Goal: Information Seeking & Learning: Learn about a topic

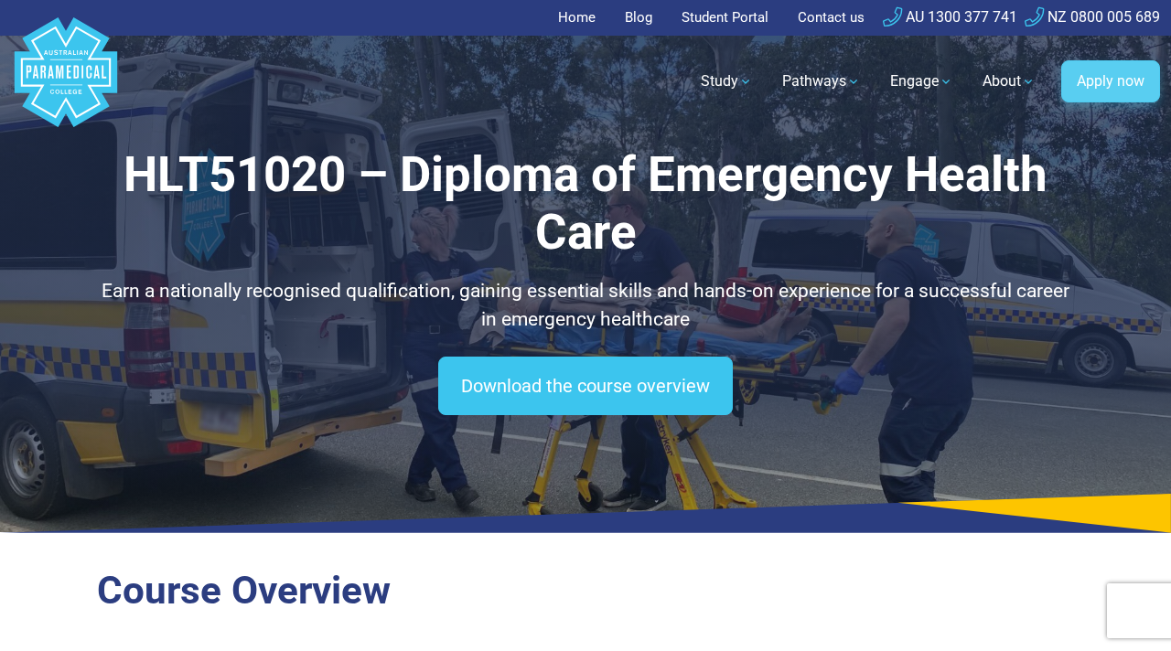
click at [1102, 86] on link "Apply now" at bounding box center [1110, 81] width 99 height 42
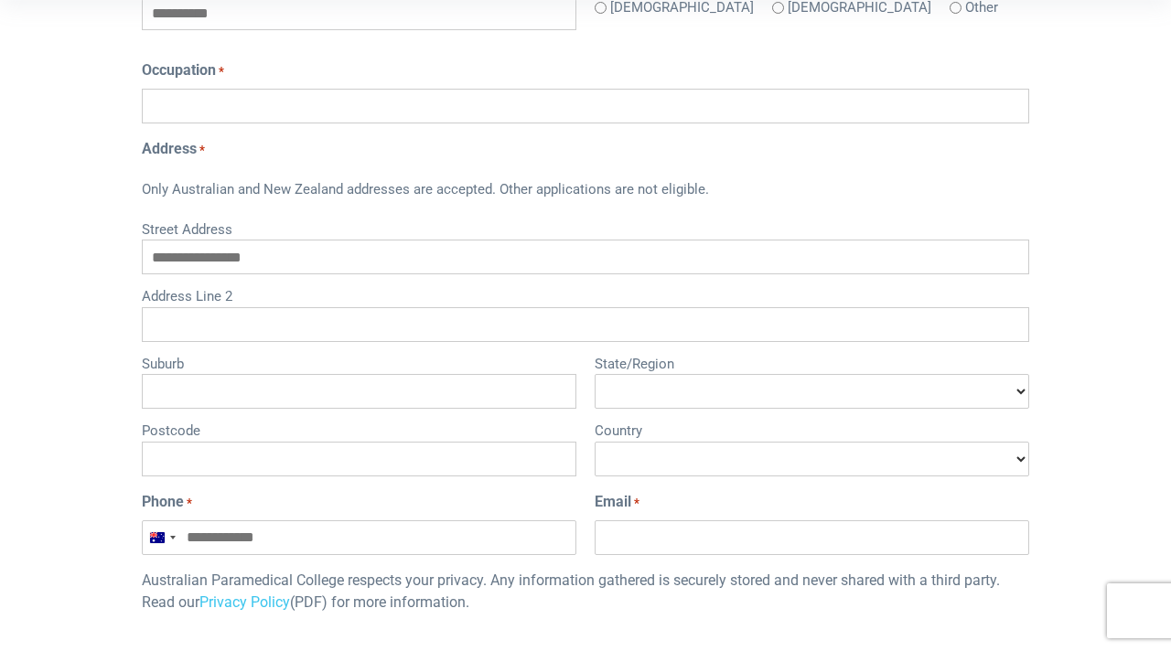
scroll to position [526, 0]
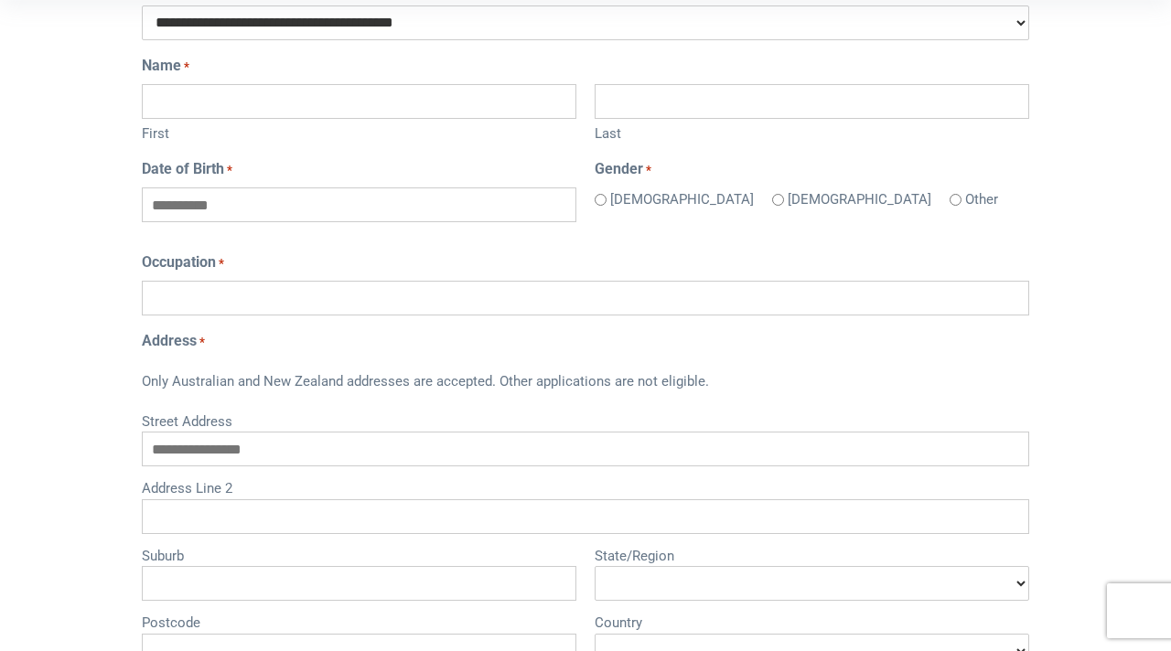
click at [625, 286] on input "Occupation *" at bounding box center [585, 298] width 887 height 35
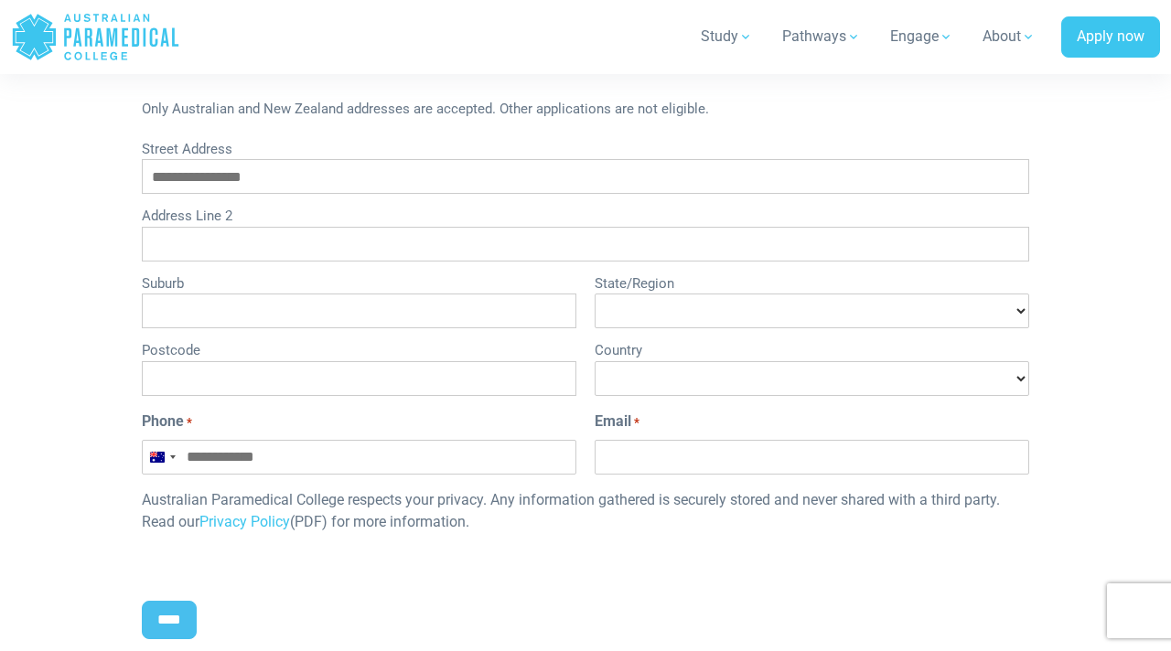
scroll to position [914, 0]
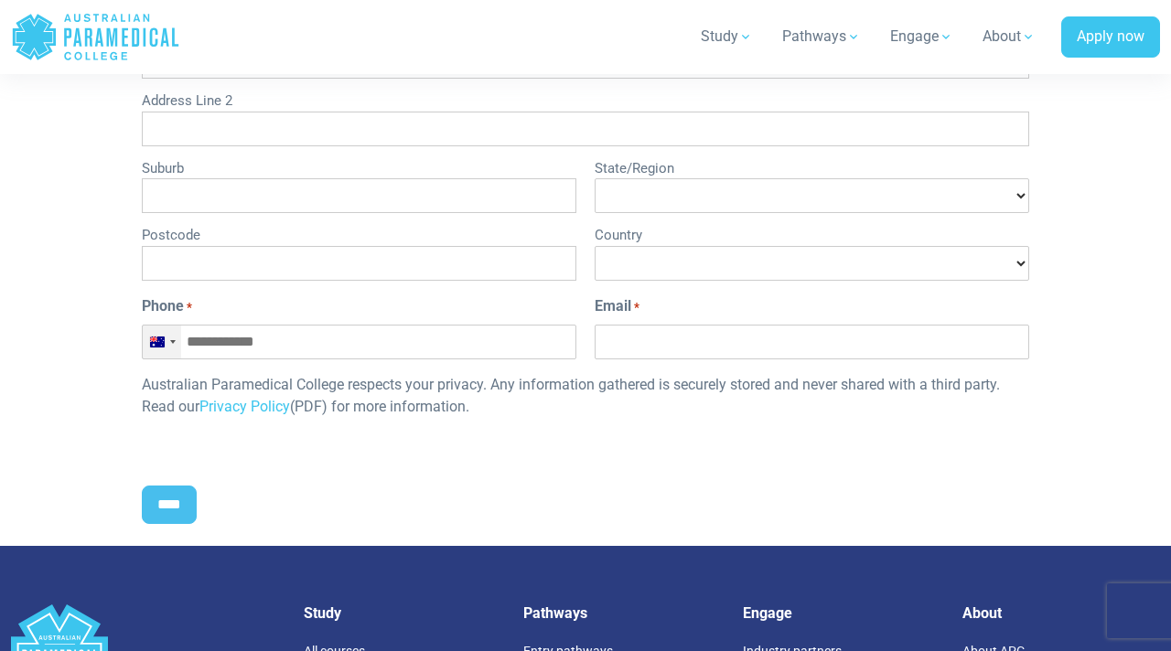
click at [151, 329] on div "Australia +61" at bounding box center [162, 342] width 38 height 33
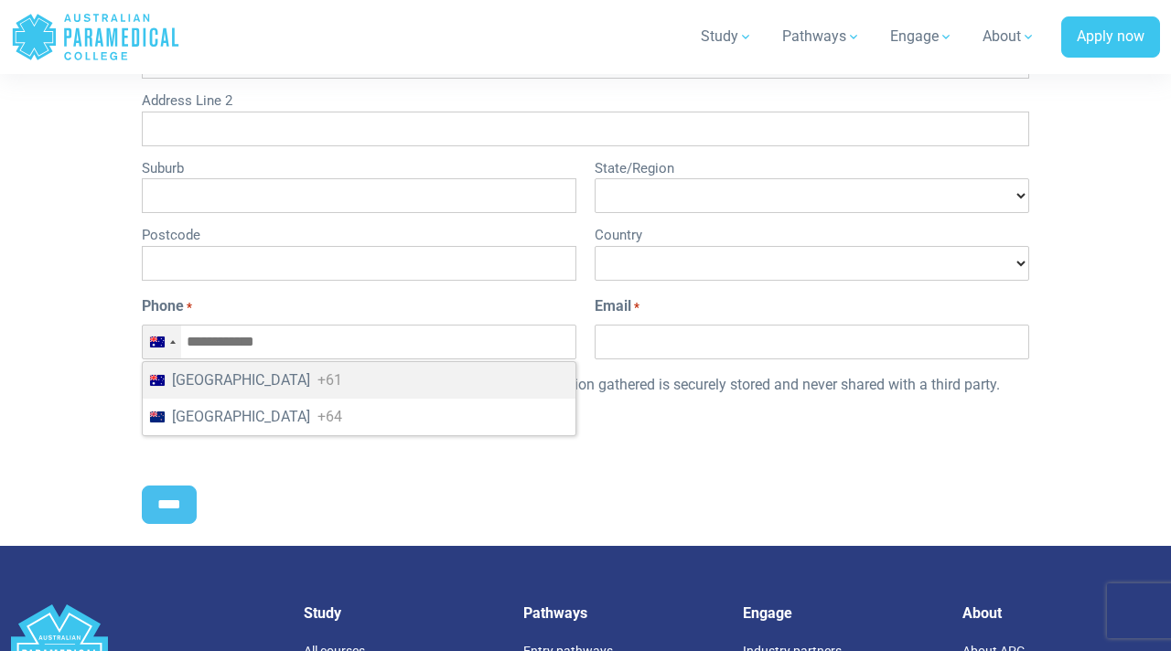
click at [150, 329] on div "Australia +61" at bounding box center [162, 342] width 38 height 33
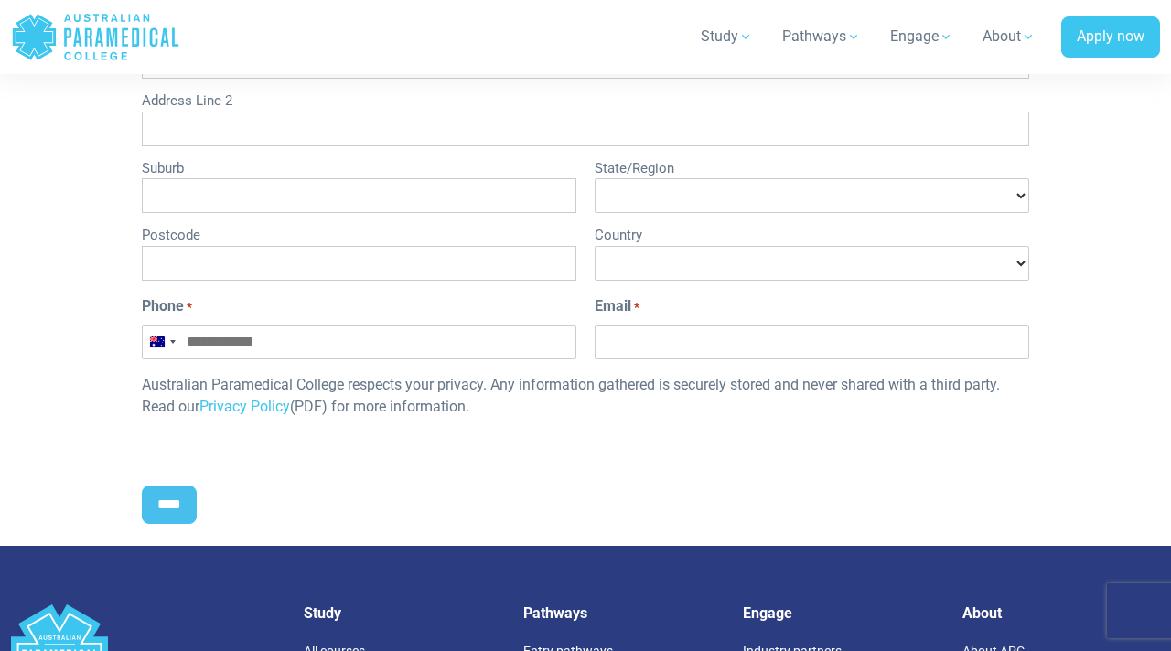
scroll to position [0, 0]
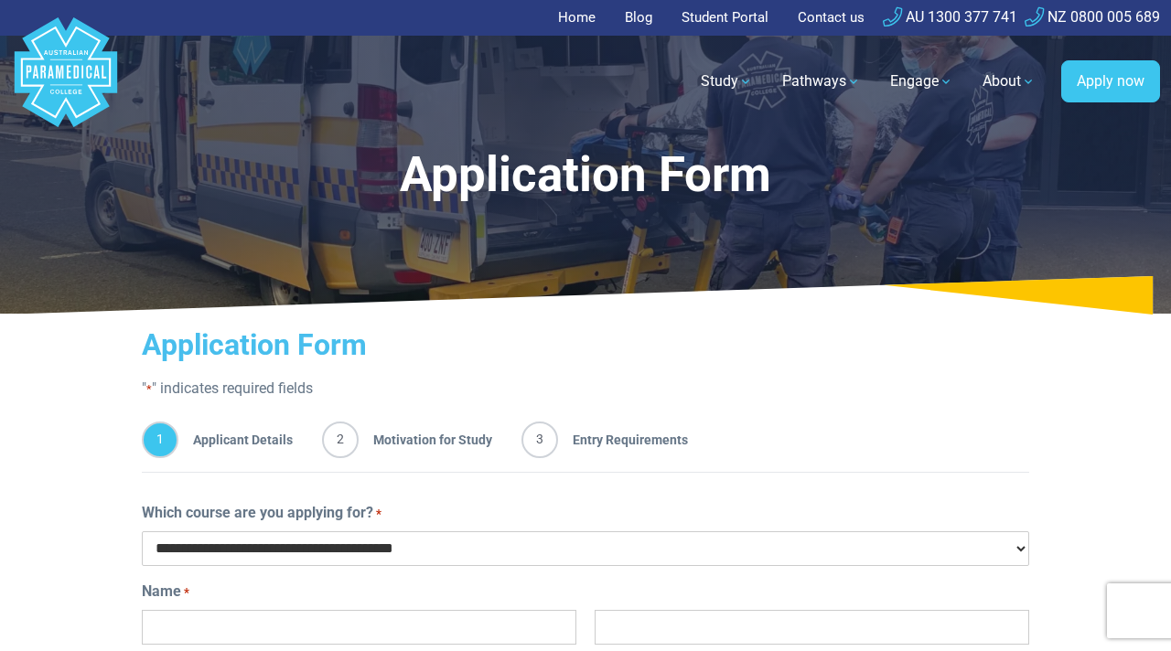
click at [332, 443] on span "2" at bounding box center [340, 440] width 37 height 37
click at [370, 442] on span "Motivation for Study" at bounding box center [426, 440] width 134 height 37
click at [53, 41] on polygon "Australian Paramedical College" at bounding box center [66, 72] width 102 height 110
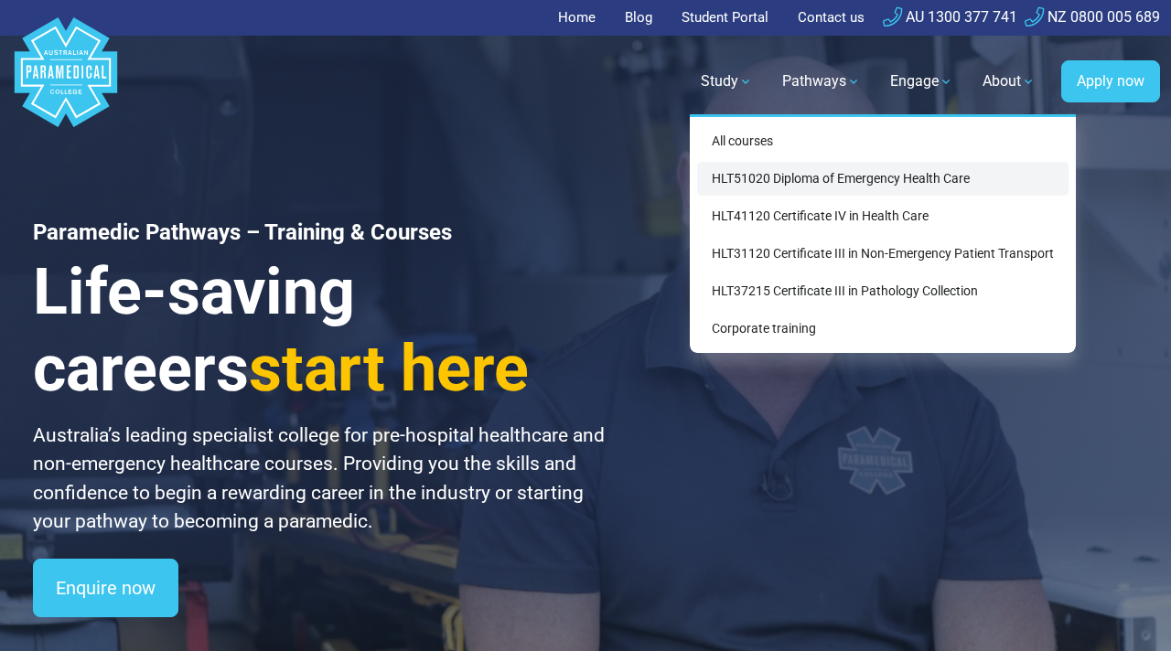
click at [743, 179] on link "HLT51020 Diploma of Emergency Health Care" at bounding box center [882, 179] width 371 height 34
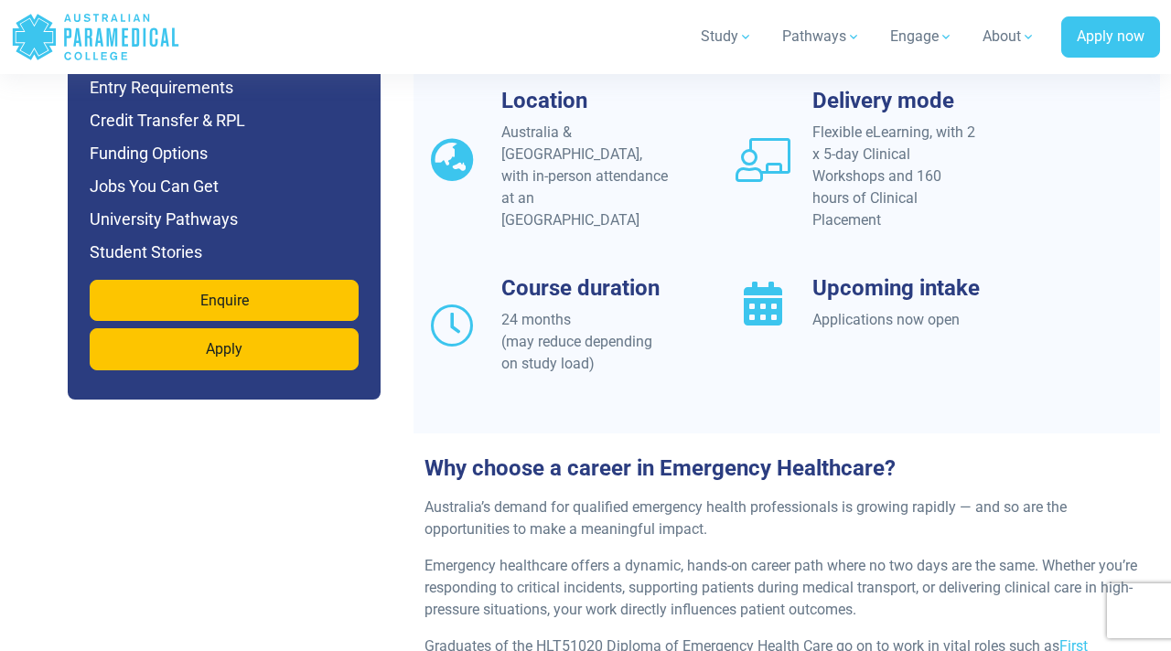
scroll to position [1879, 0]
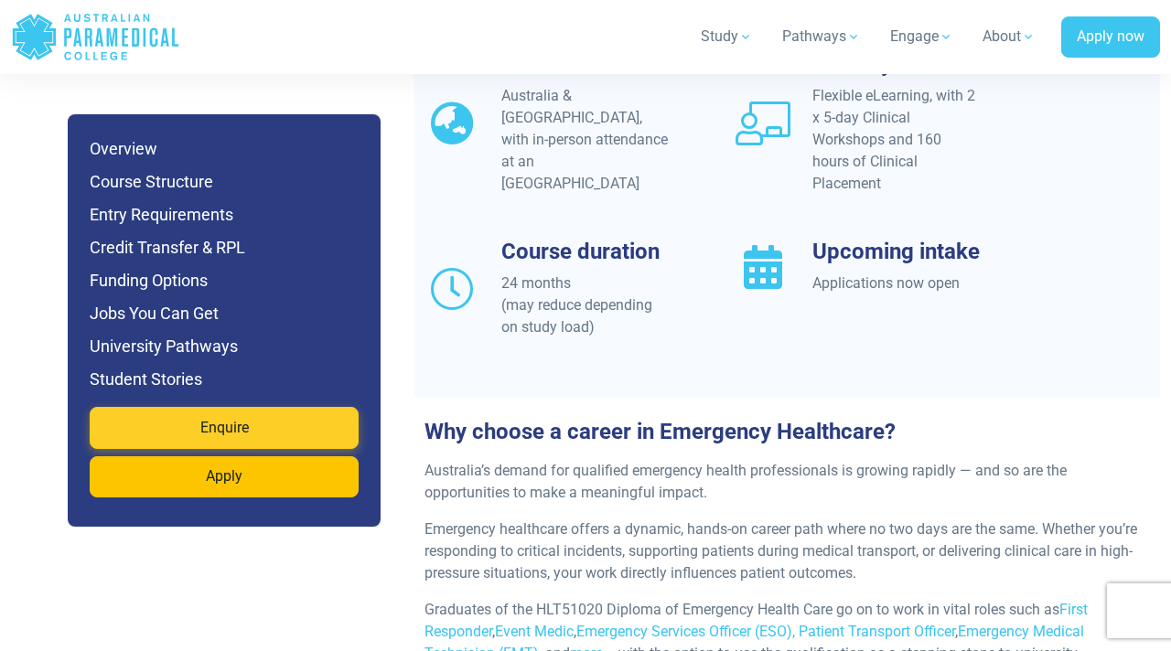
click at [317, 424] on link "Enquire" at bounding box center [224, 428] width 269 height 42
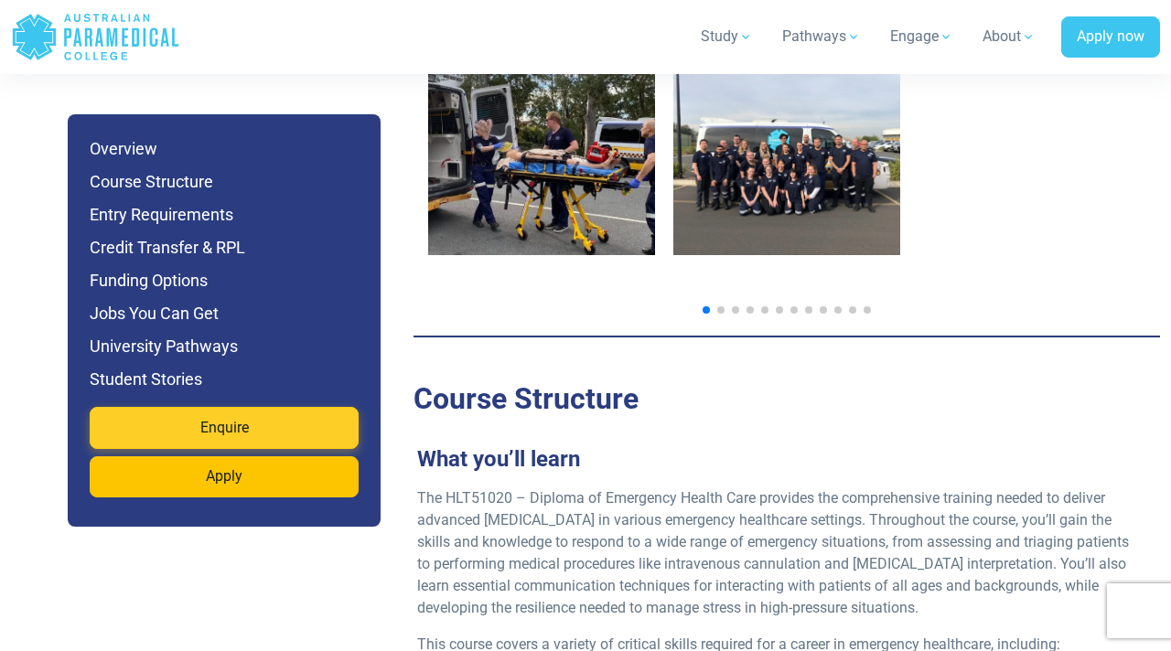
scroll to position [3252, 0]
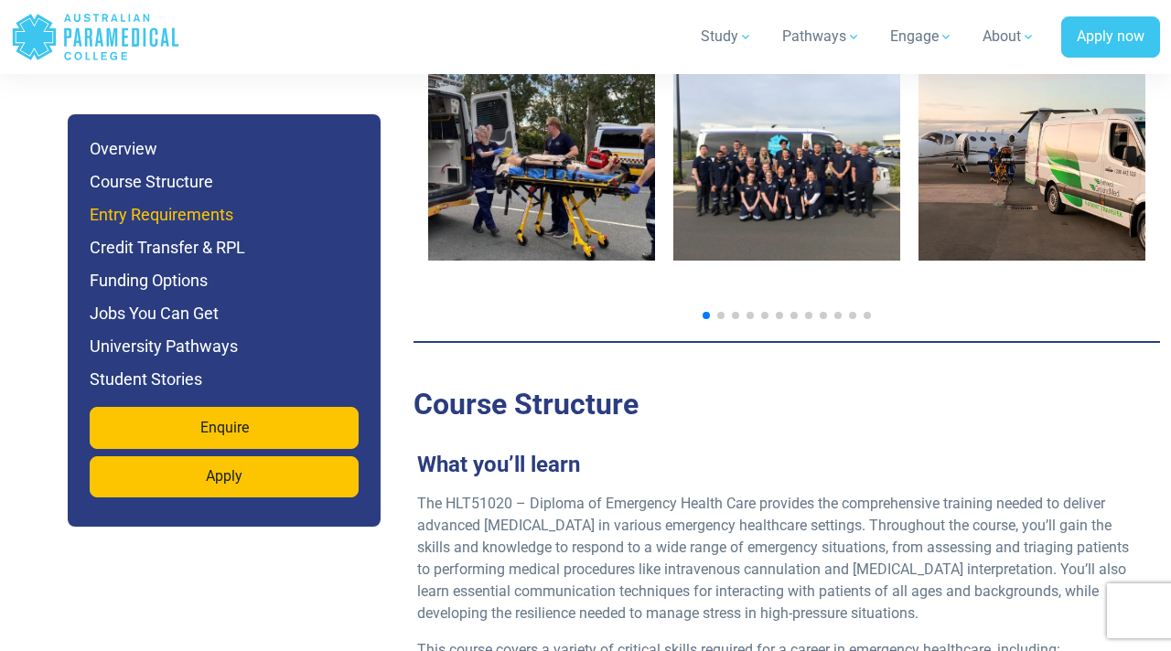
click at [177, 217] on h6 "Entry Requirements" at bounding box center [224, 215] width 269 height 26
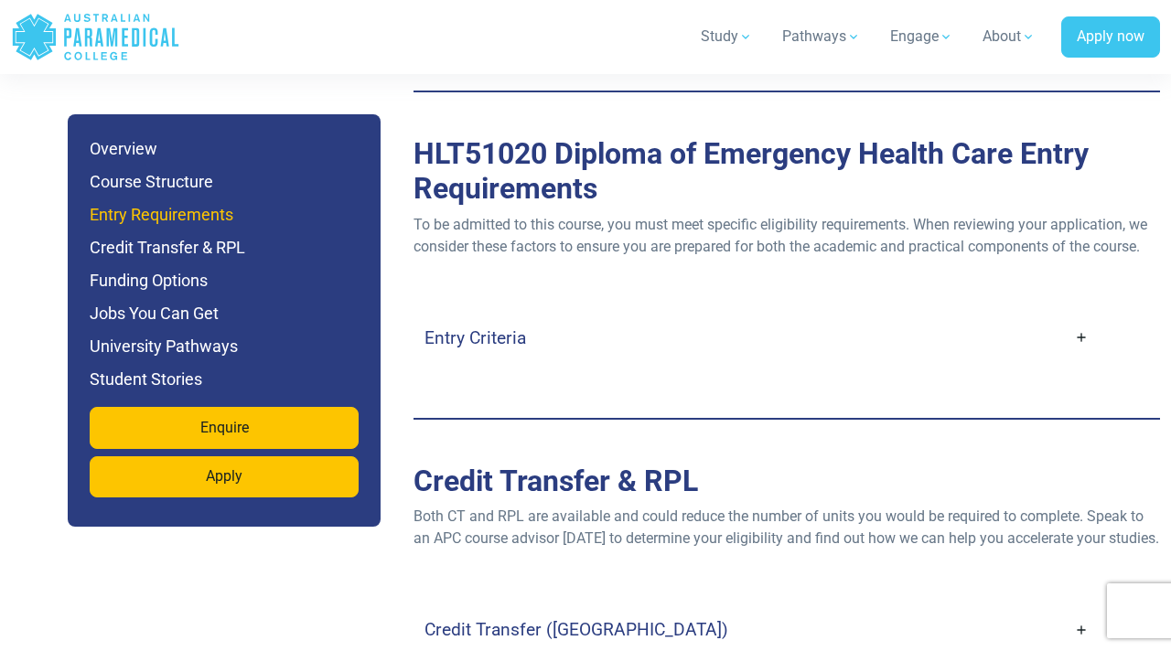
scroll to position [5171, 0]
click at [516, 327] on h4 "Entry Criteria" at bounding box center [475, 337] width 102 height 21
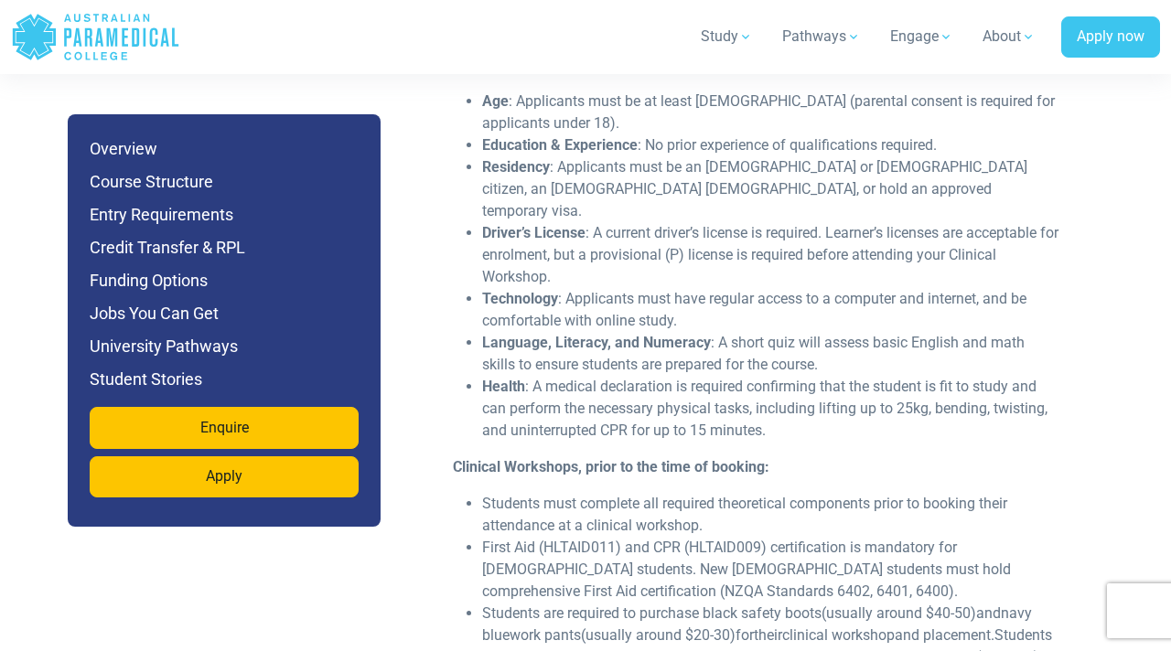
scroll to position [5443, 0]
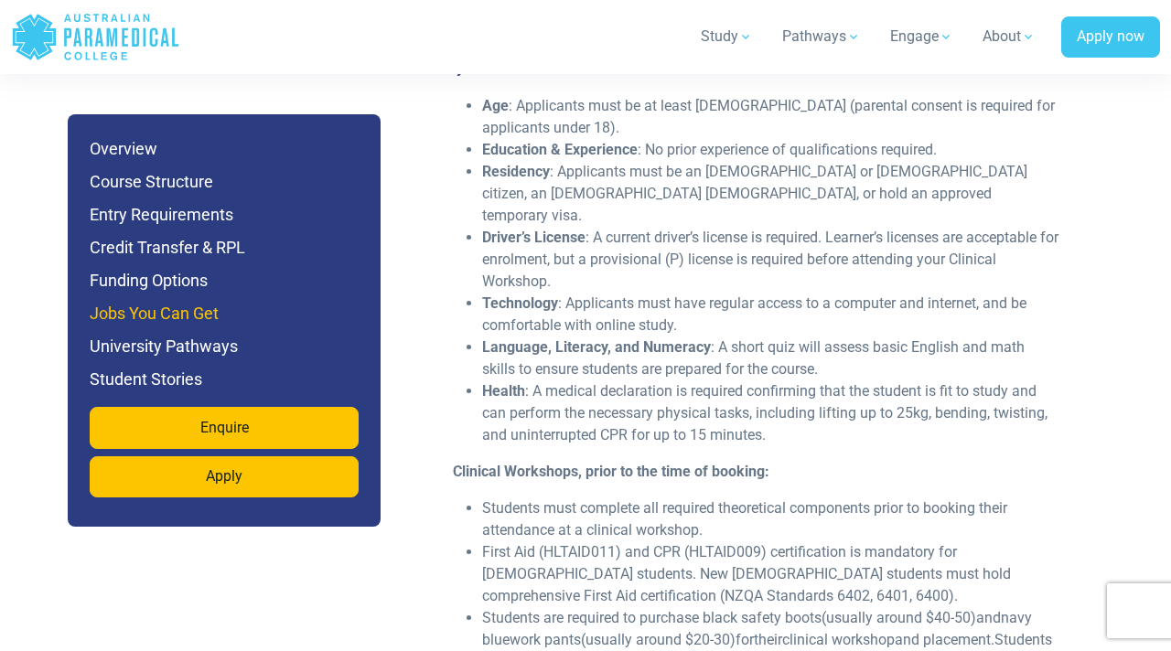
click at [137, 325] on h6 "Jobs You Can Get" at bounding box center [224, 314] width 269 height 26
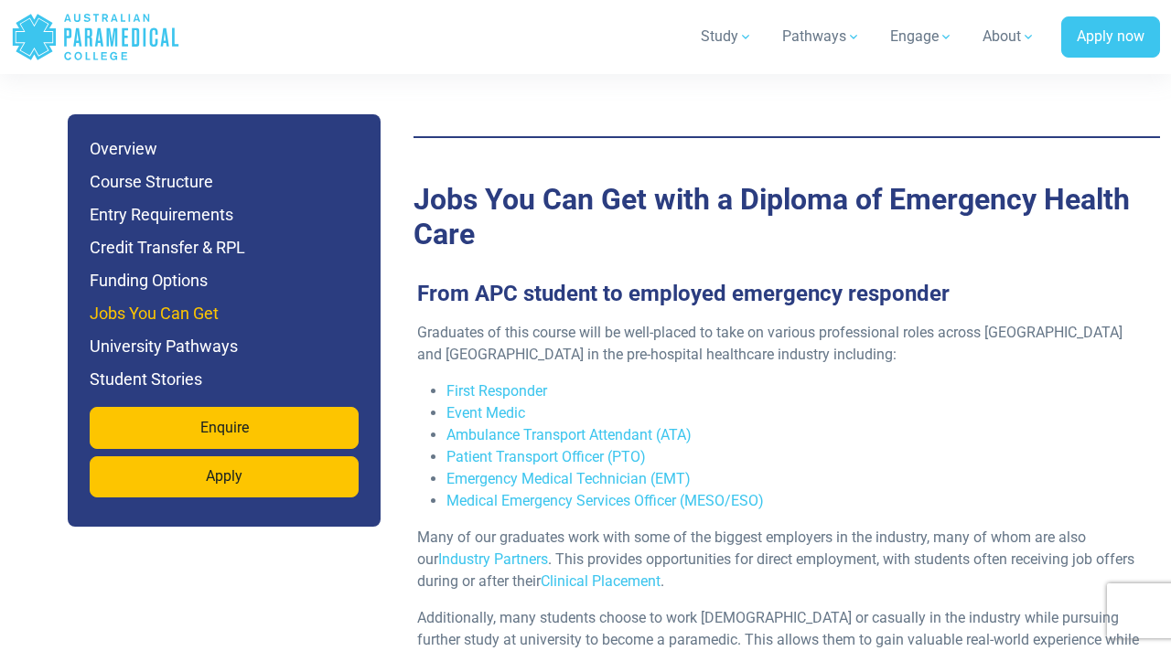
scroll to position [6965, 0]
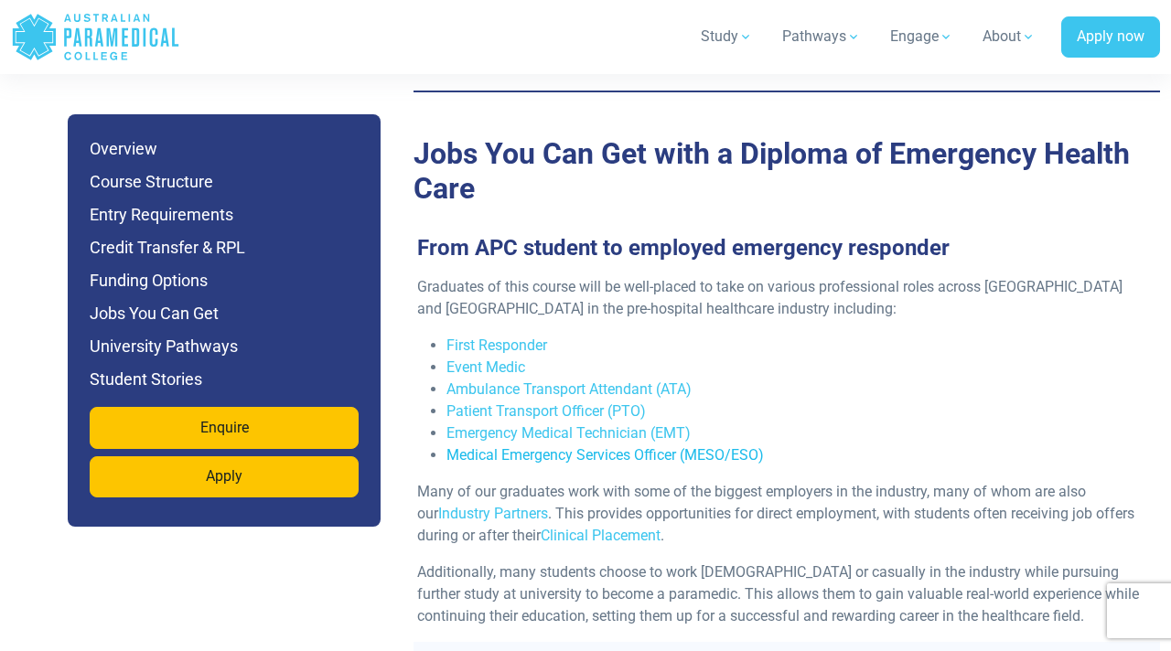
click at [585, 446] on link "Medical Emergency Services Officer (MESO/ESO)" at bounding box center [604, 454] width 317 height 17
click at [522, 424] on link "Emergency Medical Technician (EMT)" at bounding box center [568, 432] width 244 height 17
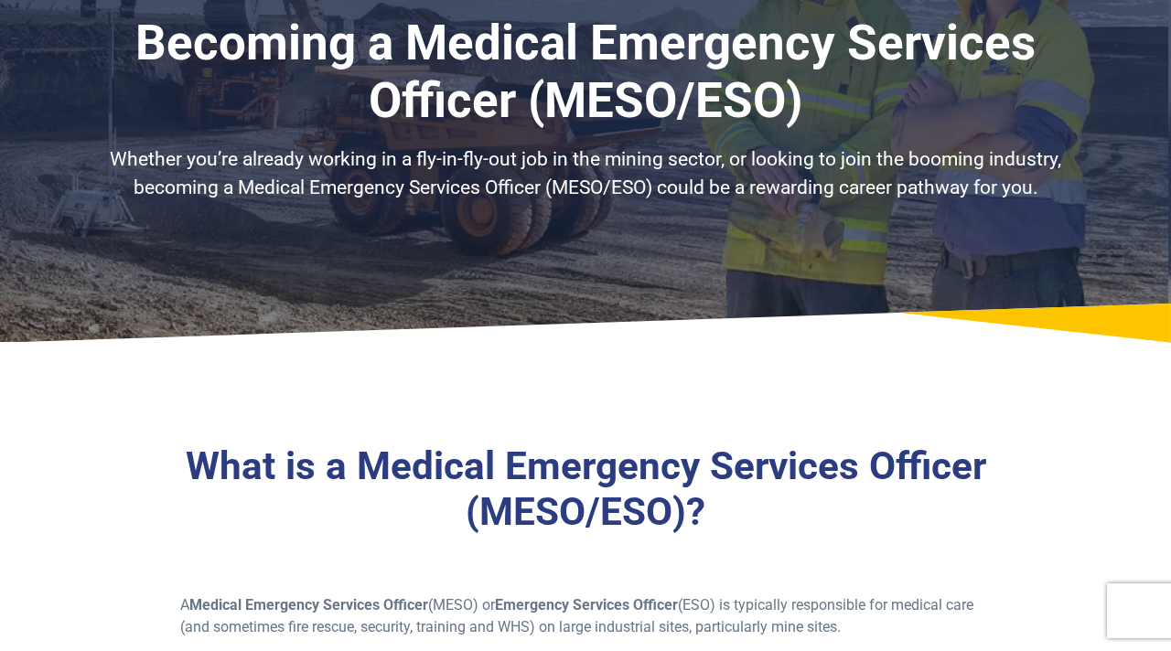
scroll to position [136, 0]
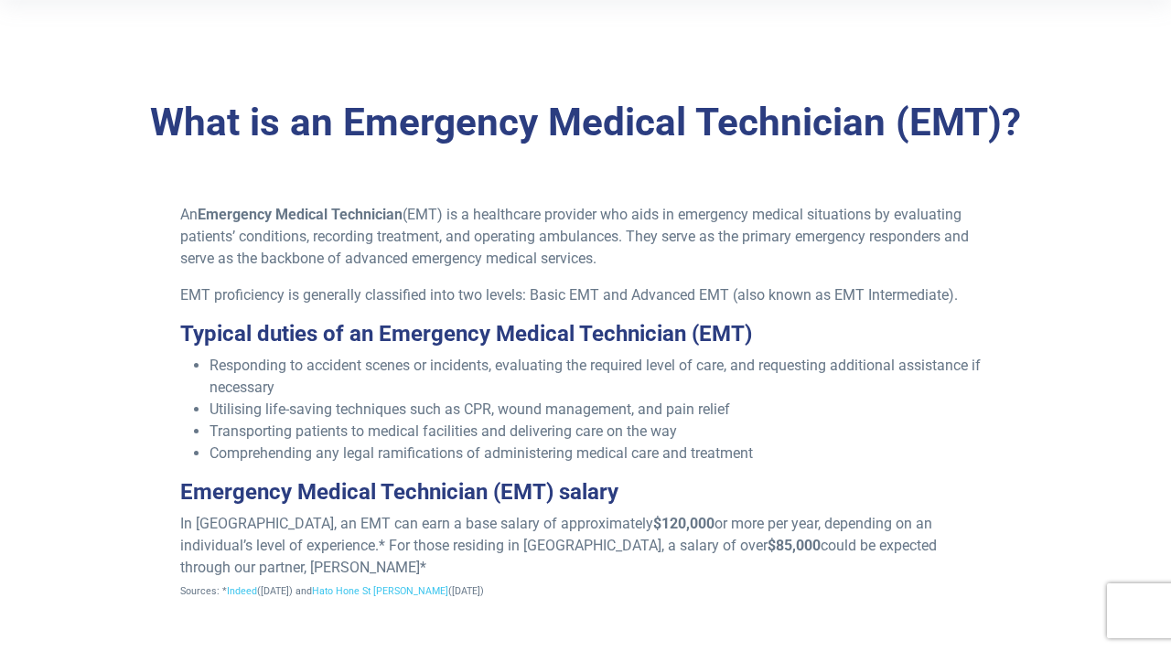
scroll to position [553, 0]
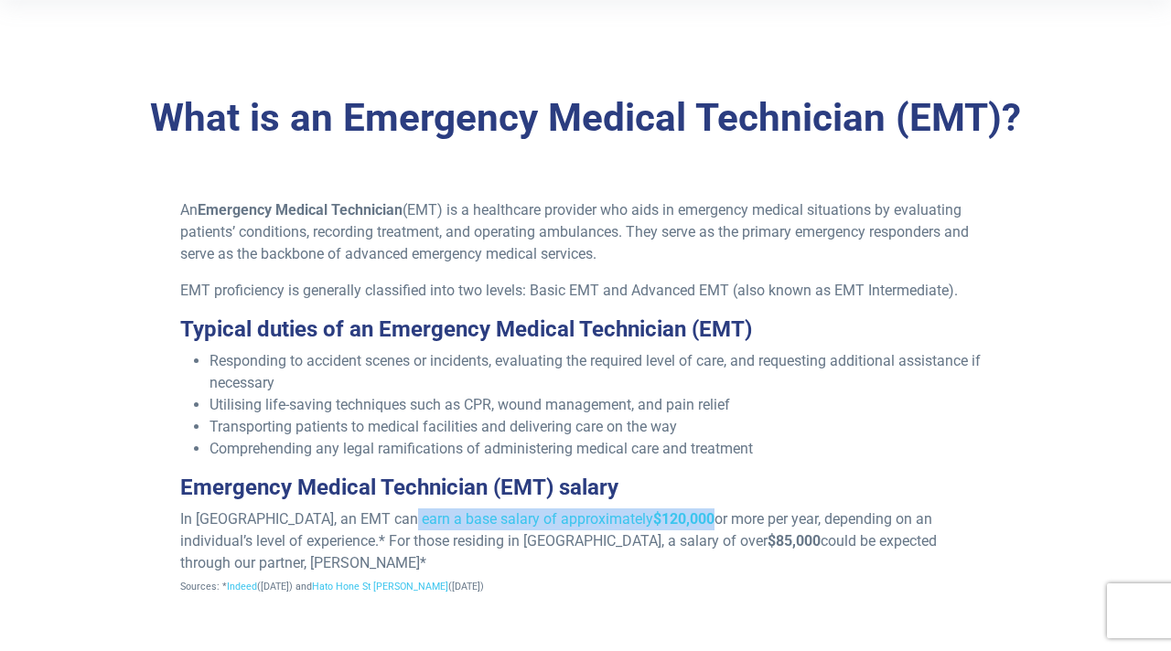
drag, startPoint x: 383, startPoint y: 520, endPoint x: 636, endPoint y: 521, distance: 252.5
click at [636, 521] on p "In Australia, an EMT can earn a base salary of approximately $120,000 or more p…" at bounding box center [585, 553] width 811 height 88
click at [563, 610] on div "An Emergency Medical Technician (EMT) is a healthcare provider who aids in emer…" at bounding box center [585, 405] width 832 height 412
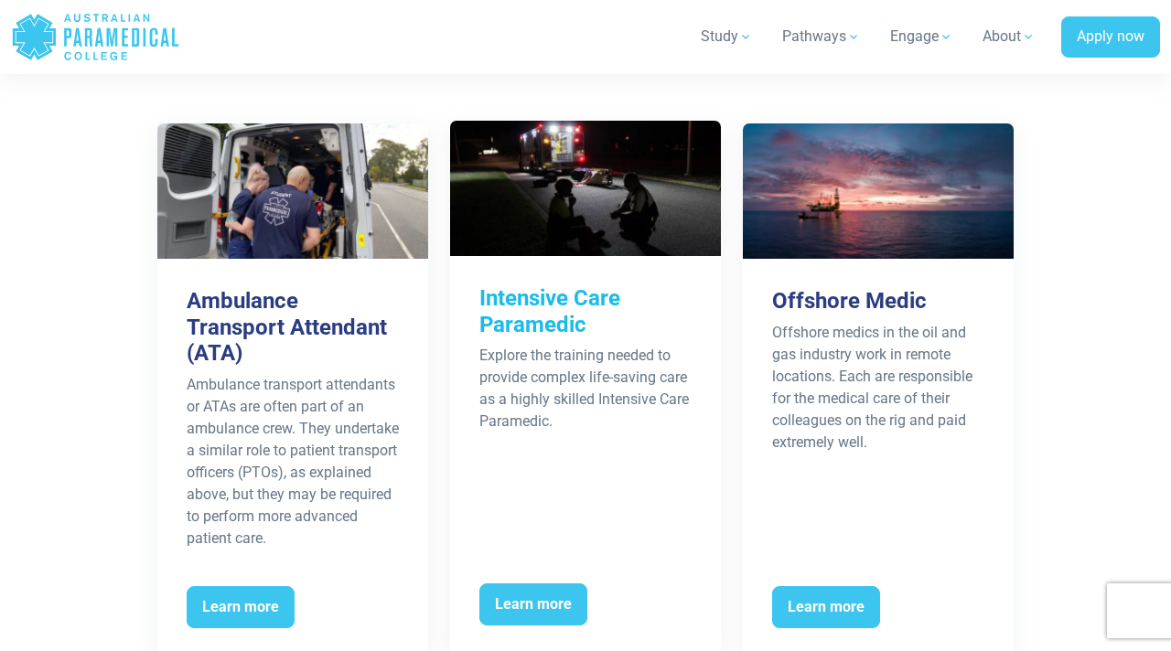
scroll to position [3071, 0]
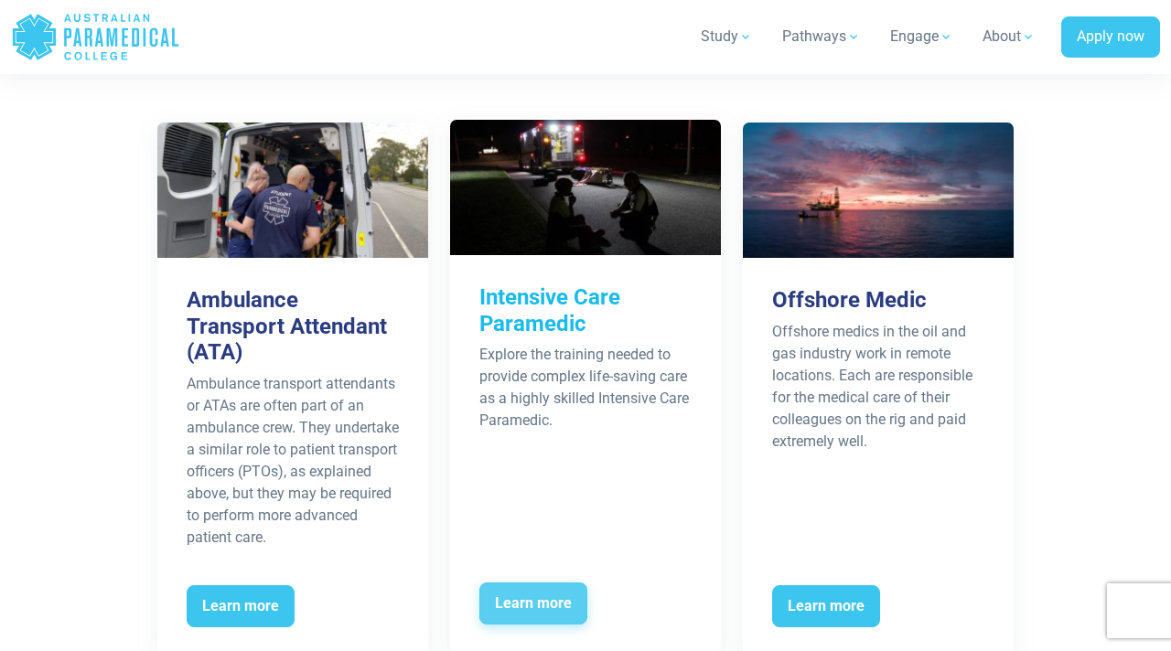
click at [540, 583] on span "Learn more" at bounding box center [533, 604] width 108 height 42
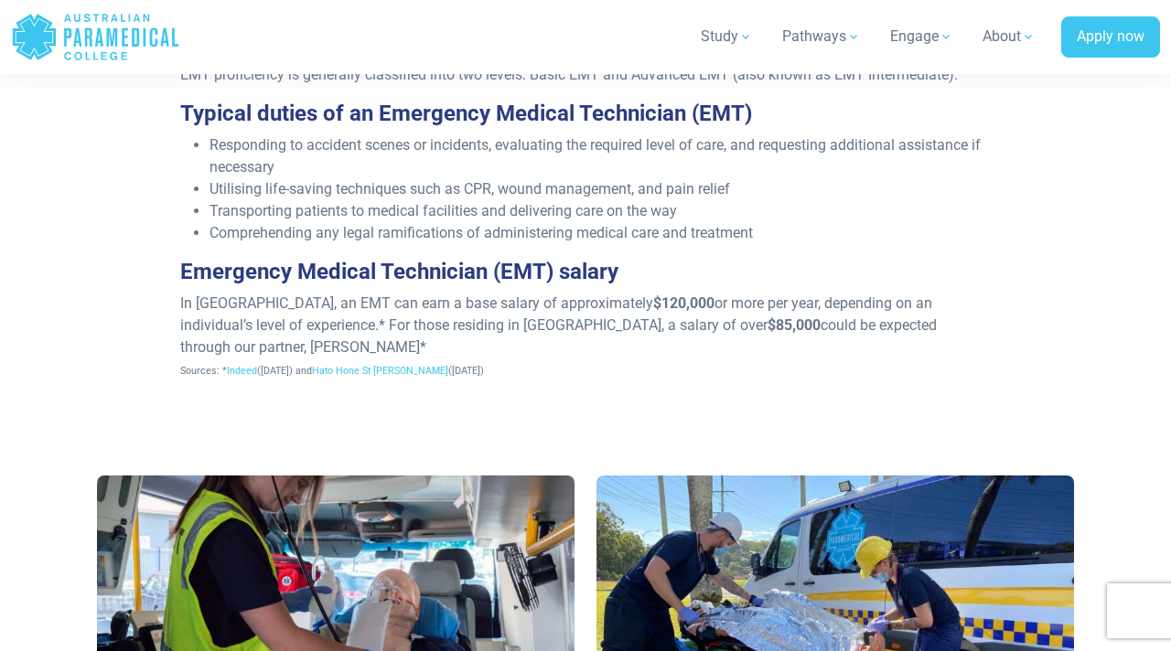
scroll to position [756, 0]
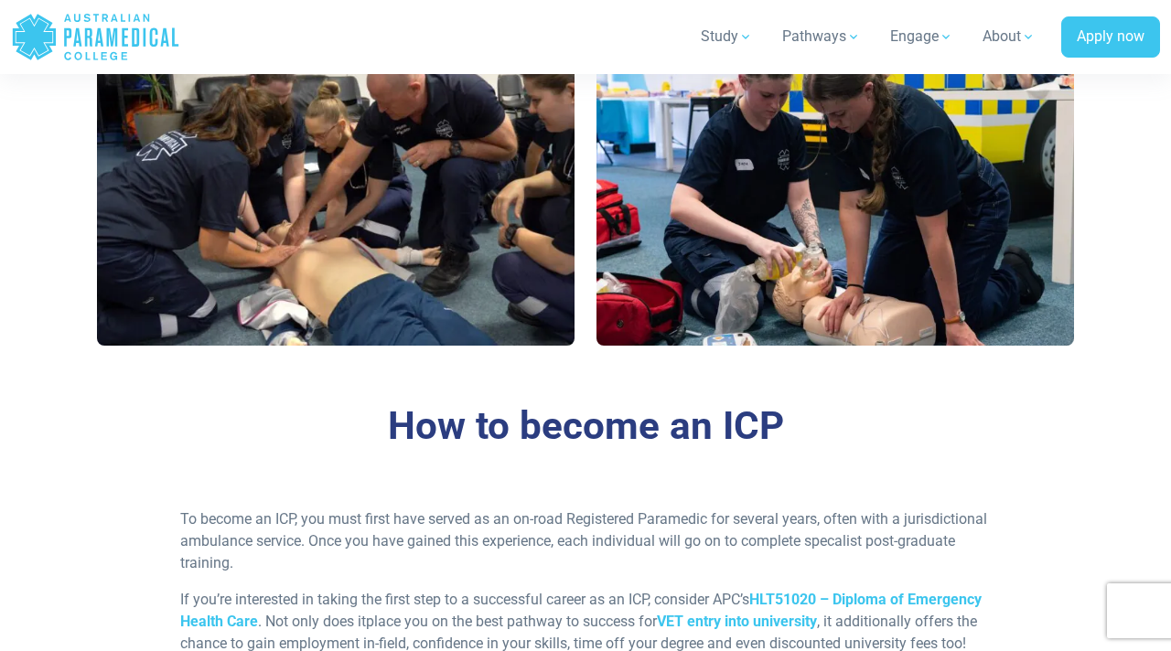
scroll to position [1252, 0]
